Goal: Find specific page/section: Find specific page/section

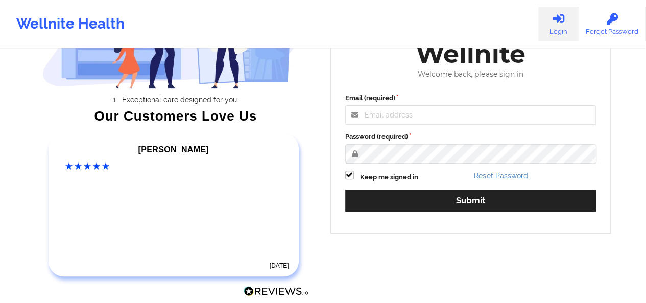
scroll to position [143, 0]
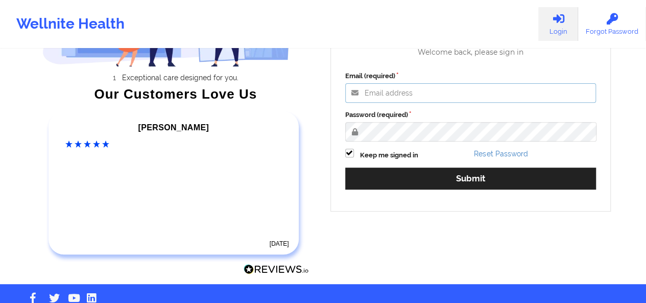
click at [427, 98] on input "Email (required)" at bounding box center [470, 92] width 251 height 19
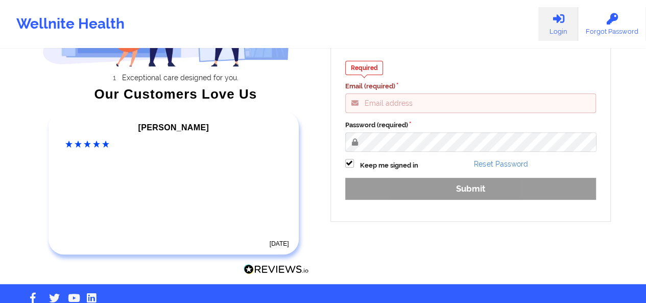
type input "[PERSON_NAME][EMAIL_ADDRESS][DOMAIN_NAME]"
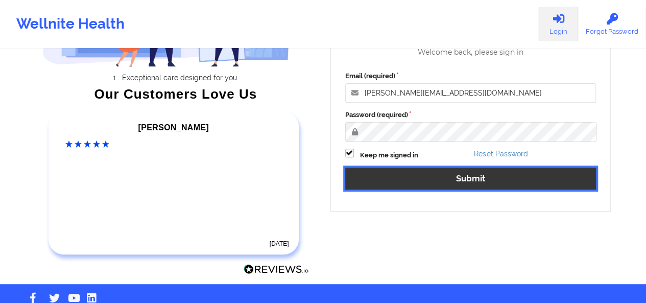
click at [442, 176] on button "Submit" at bounding box center [470, 178] width 251 height 22
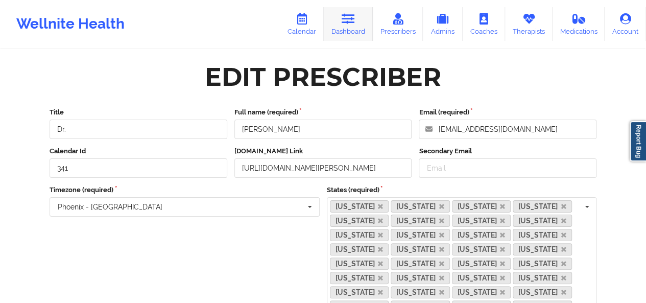
click at [359, 26] on link "Dashboard" at bounding box center [348, 24] width 49 height 34
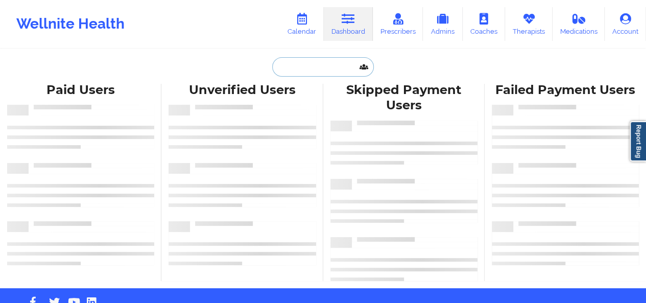
click at [304, 66] on input "text" at bounding box center [322, 66] width 101 height 19
paste input "[EMAIL_ADDRESS][DOMAIN_NAME]"
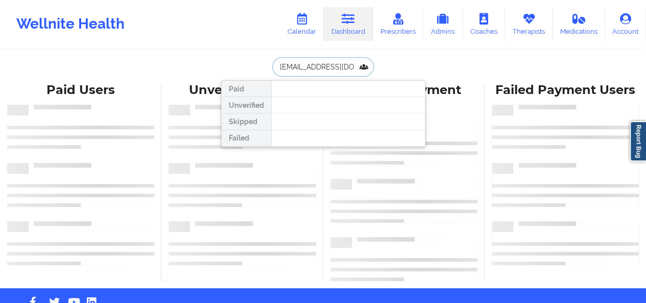
type input "[EMAIL_ADDRESS][DOMAIN_NAME]"
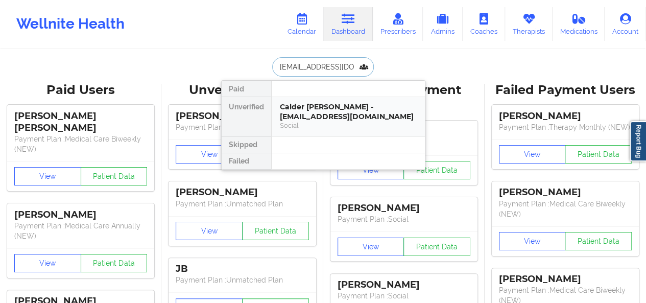
click at [315, 98] on div "Calder [PERSON_NAME] - [EMAIL_ADDRESS][DOMAIN_NAME] Social" at bounding box center [348, 116] width 153 height 39
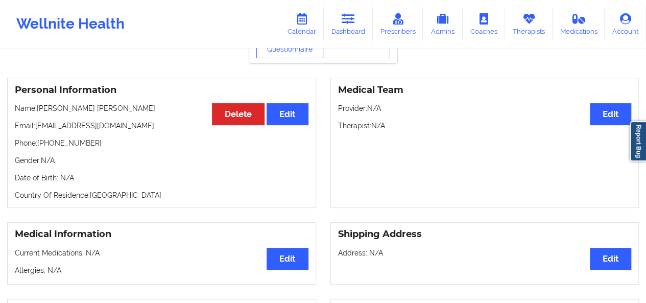
scroll to position [20, 0]
